Goal: Task Accomplishment & Management: Use online tool/utility

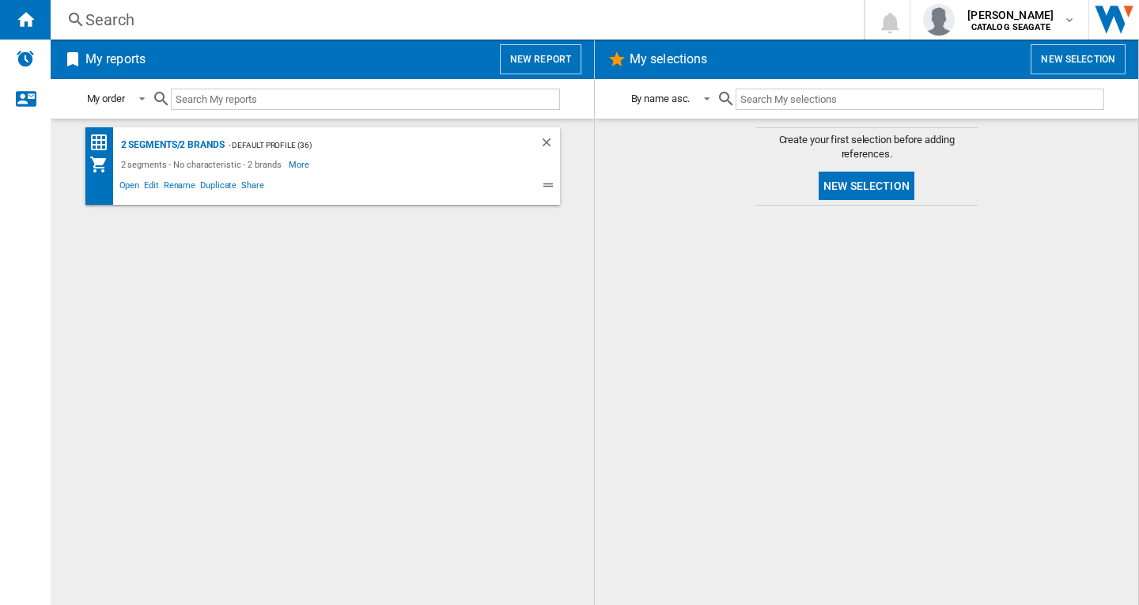
click at [559, 60] on button "New report" at bounding box center [540, 59] width 81 height 30
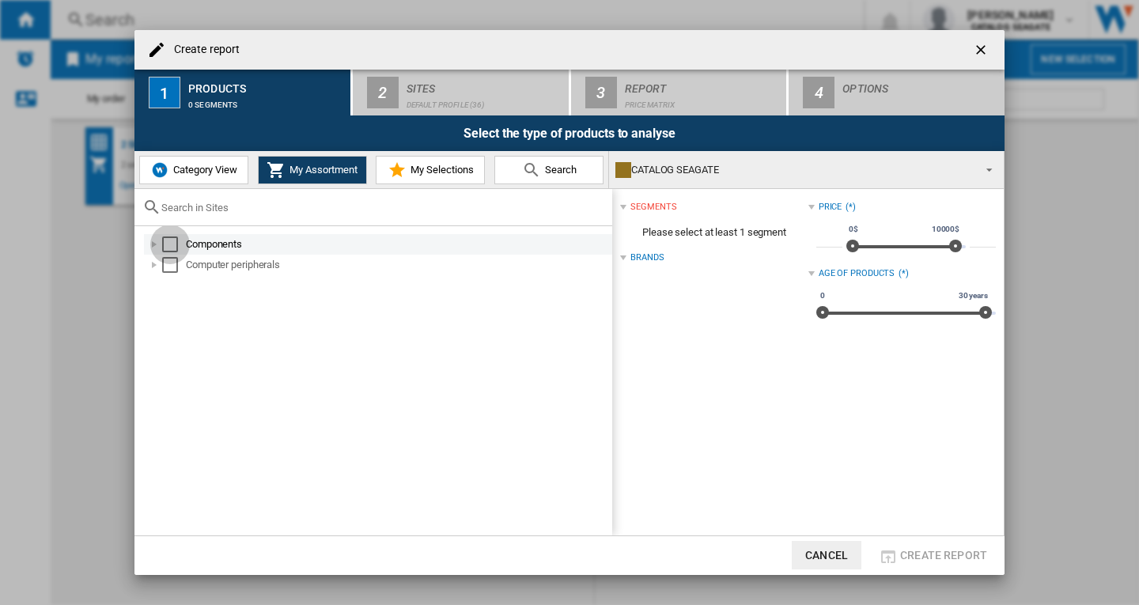
click at [170, 245] on div "Select" at bounding box center [170, 245] width 16 height 16
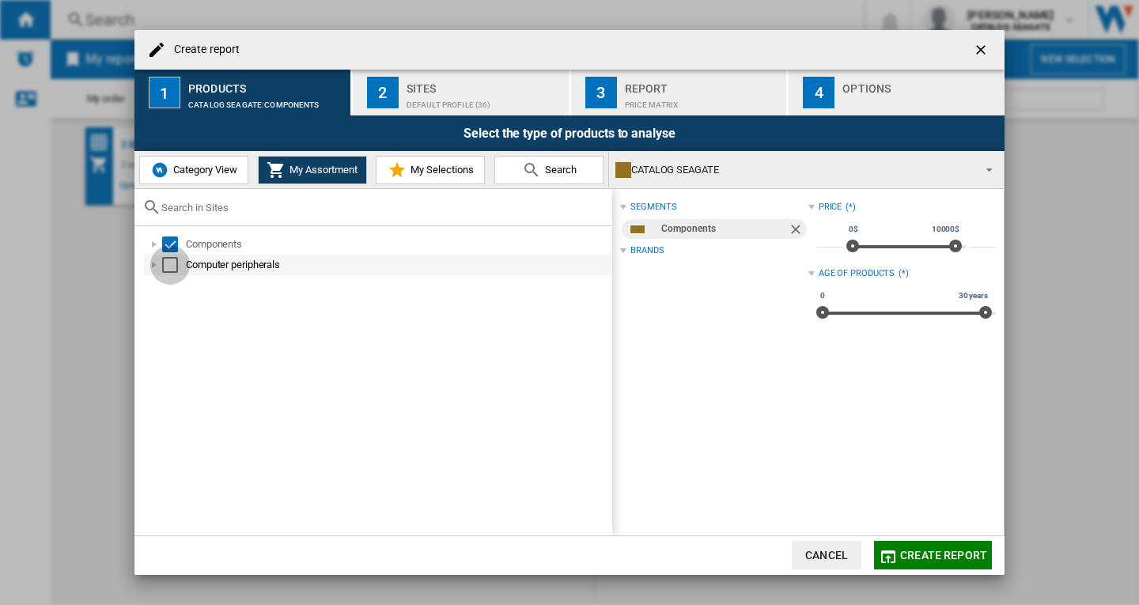
click at [171, 269] on div "Select" at bounding box center [170, 265] width 16 height 16
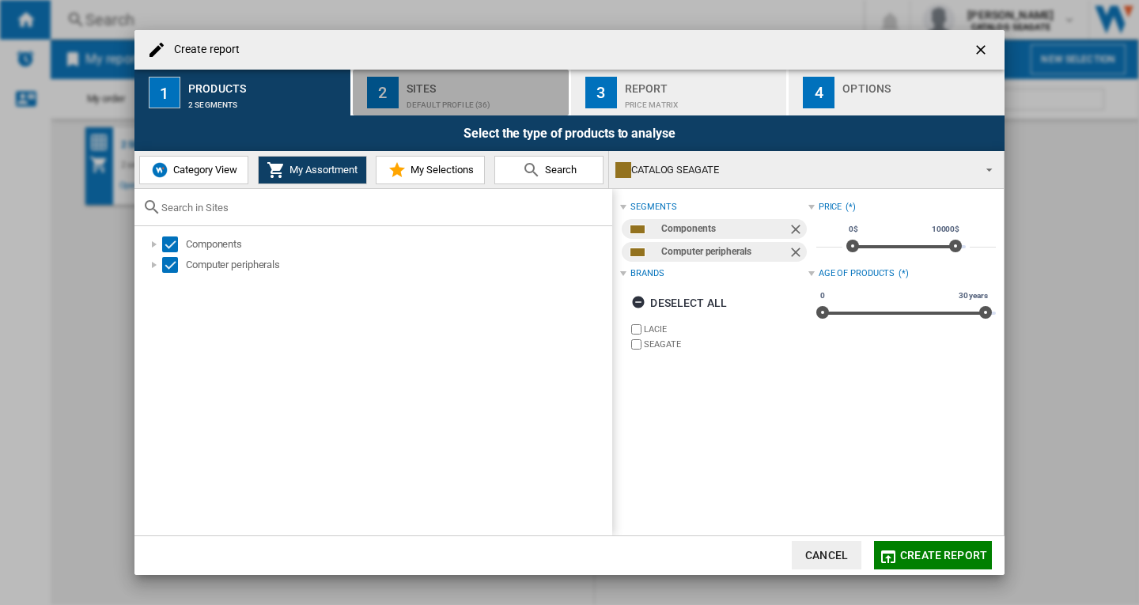
click at [438, 104] on div "Default profile (36)" at bounding box center [485, 101] width 156 height 17
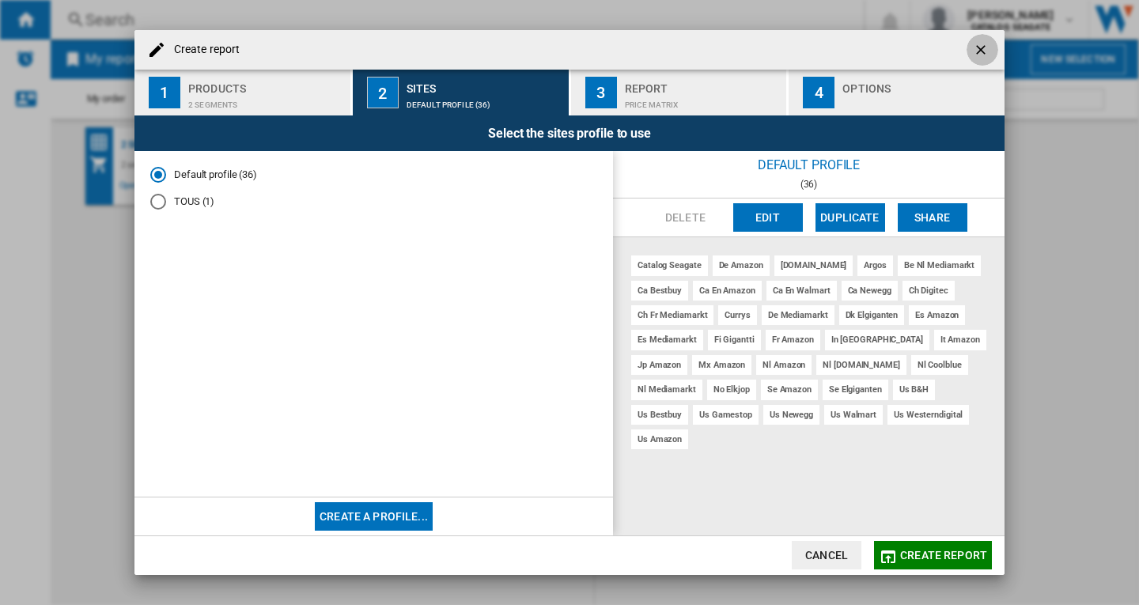
click at [983, 51] on ng-md-icon "getI18NText('BUTTONS.CLOSE_DIALOG')" at bounding box center [982, 51] width 19 height 19
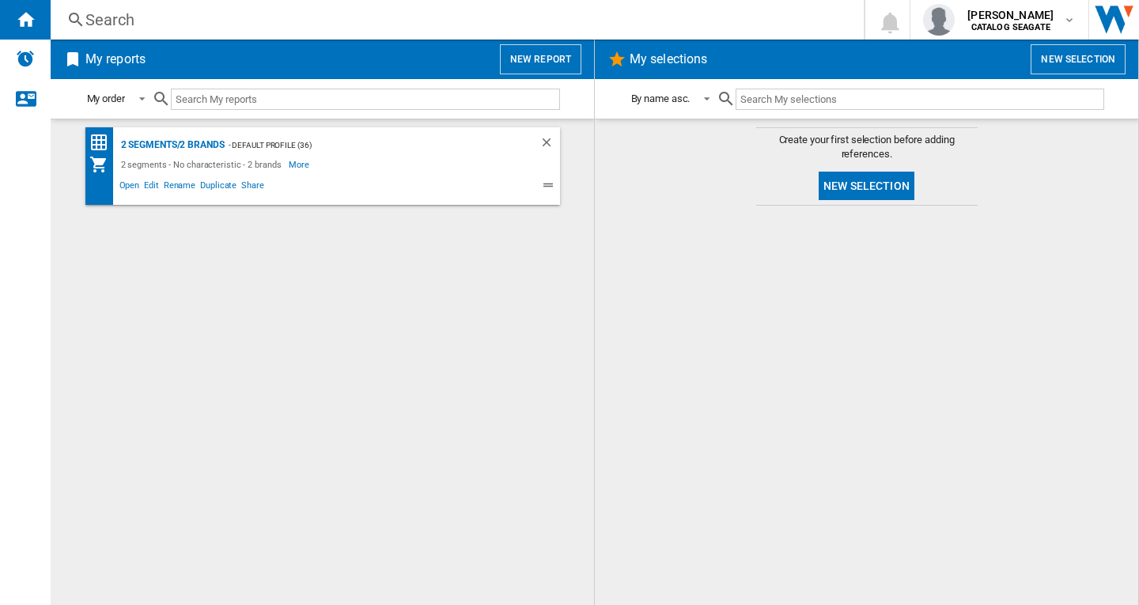
click at [121, 19] on div "Search" at bounding box center [453, 20] width 737 height 22
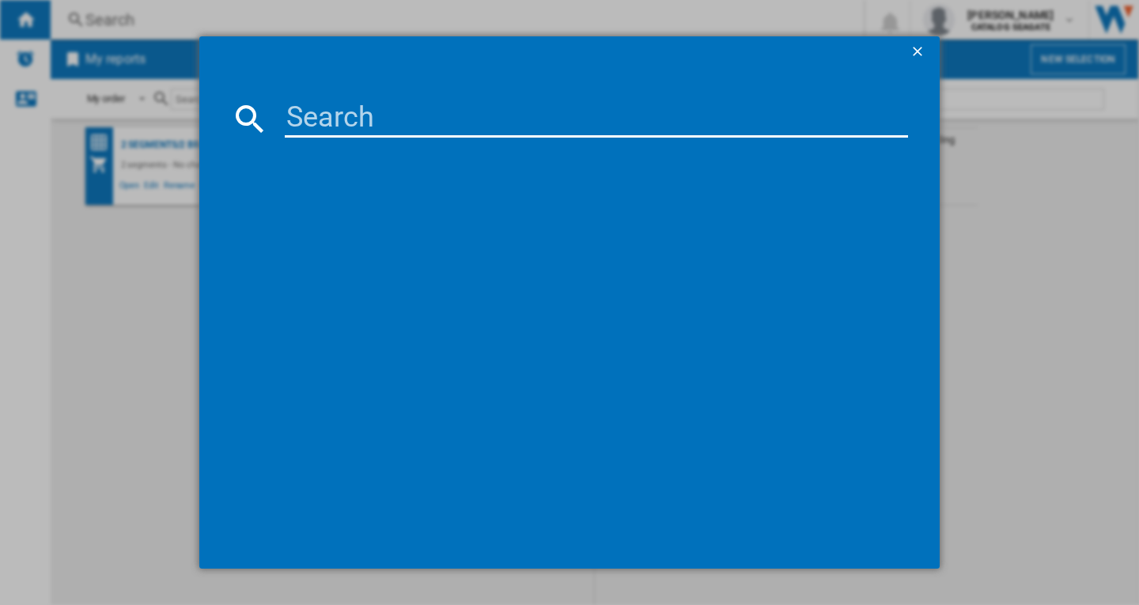
click at [387, 116] on input at bounding box center [596, 119] width 623 height 38
paste input "LACIE 1BIG DOCK STHS18000800 BLACK 18TB"
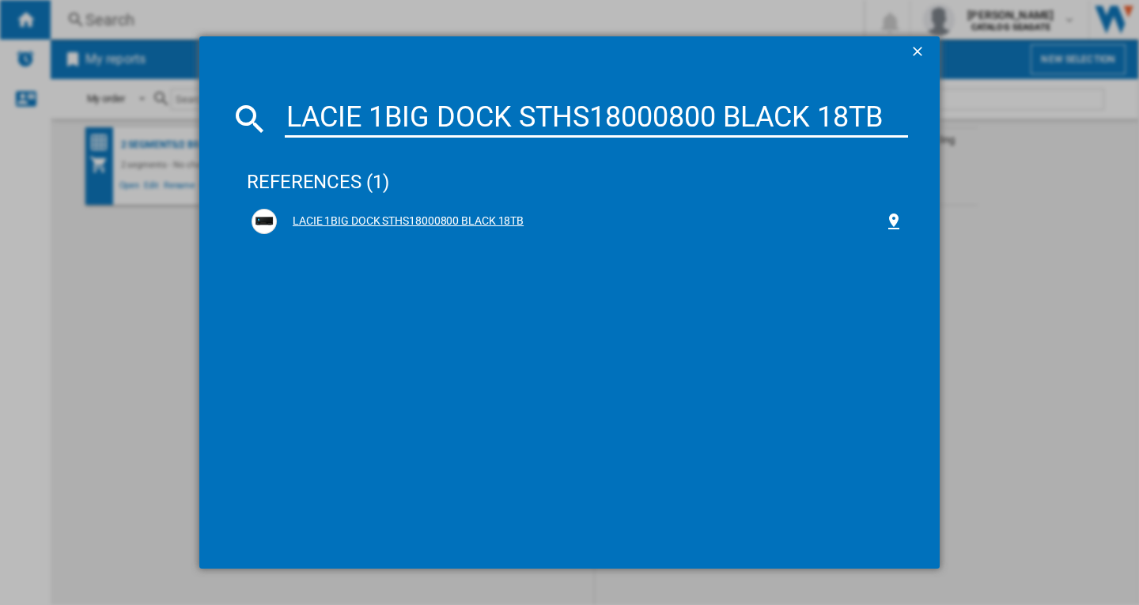
type input "LACIE 1BIG DOCK STHS18000800 BLACK 18TB"
click at [421, 220] on div "LACIE 1BIG DOCK STHS18000800 BLACK 18TB" at bounding box center [581, 222] width 608 height 16
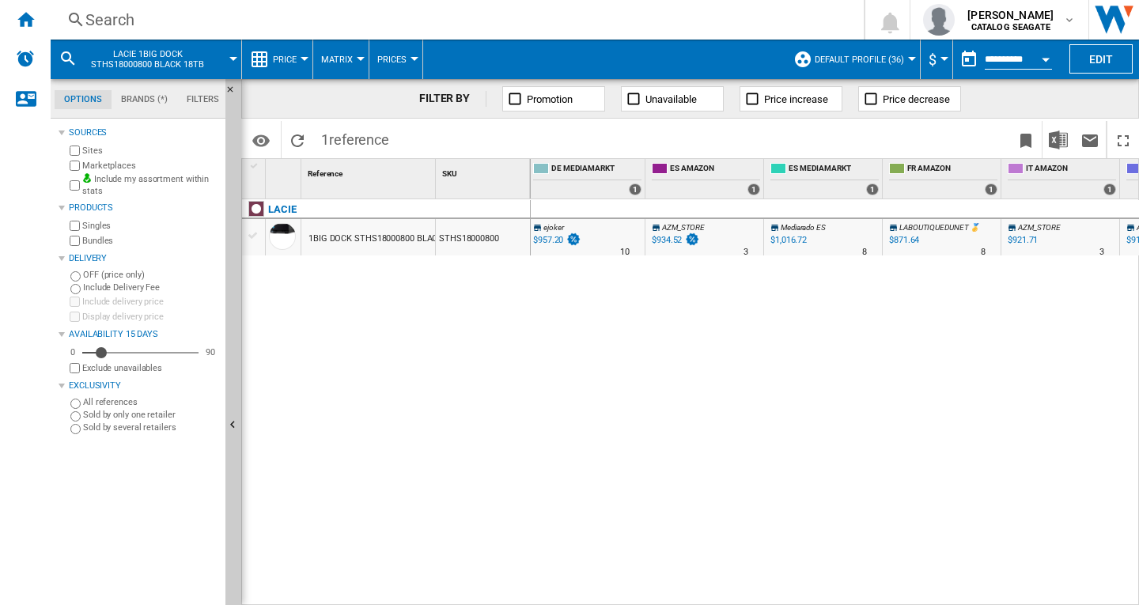
scroll to position [0, 934]
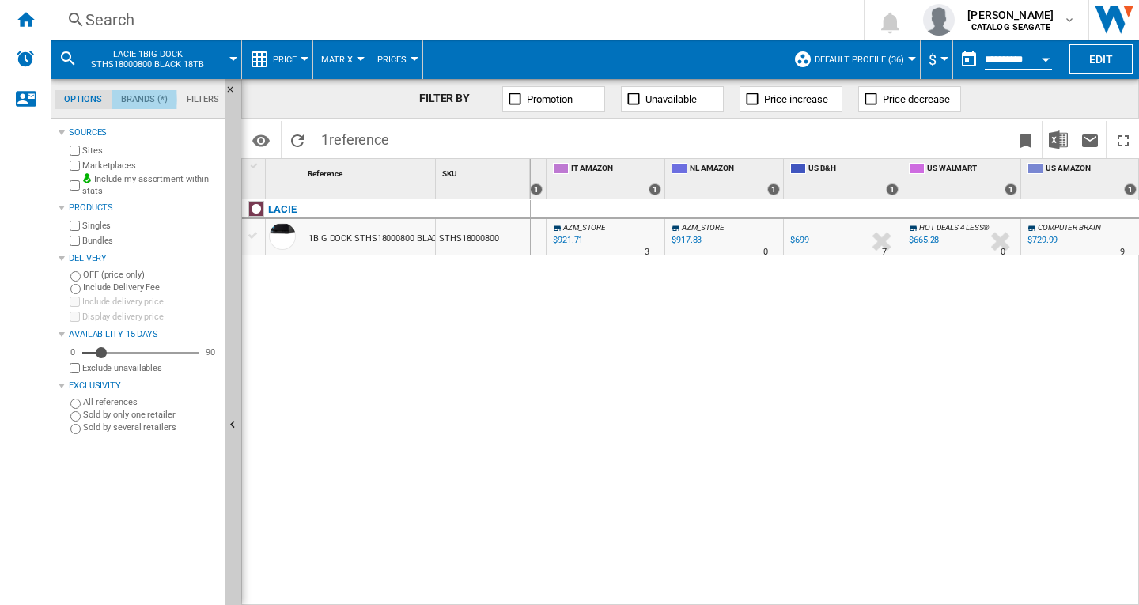
click at [137, 100] on md-tab-item "Brands (*)" at bounding box center [145, 99] width 66 height 19
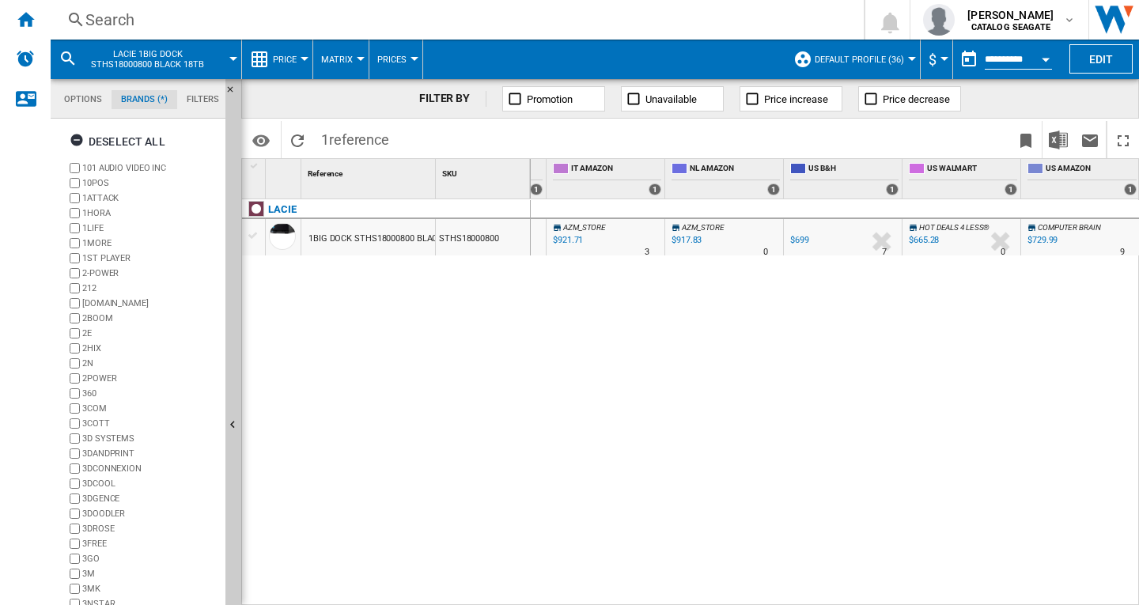
click at [86, 100] on md-tab-item "Options" at bounding box center [83, 99] width 57 height 19
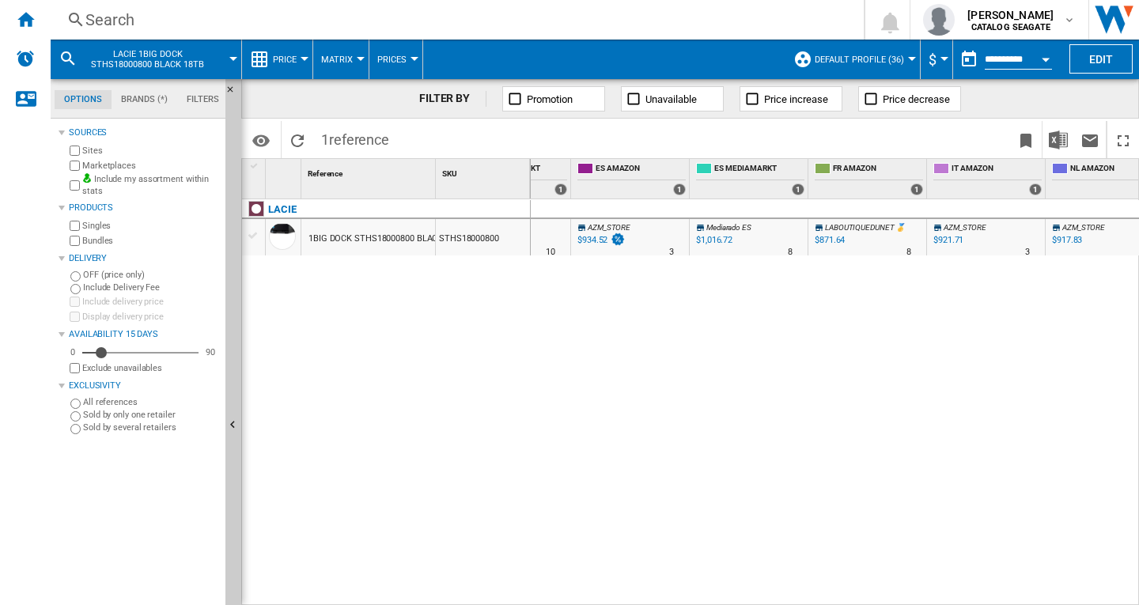
scroll to position [0, 934]
